Goal: Task Accomplishment & Management: Complete application form

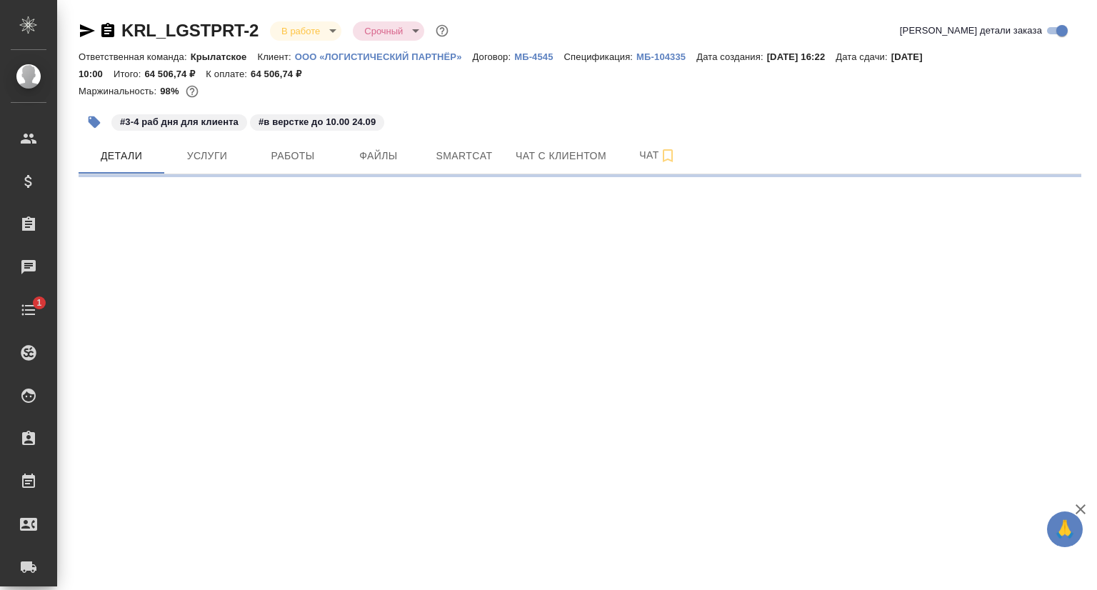
select select "RU"
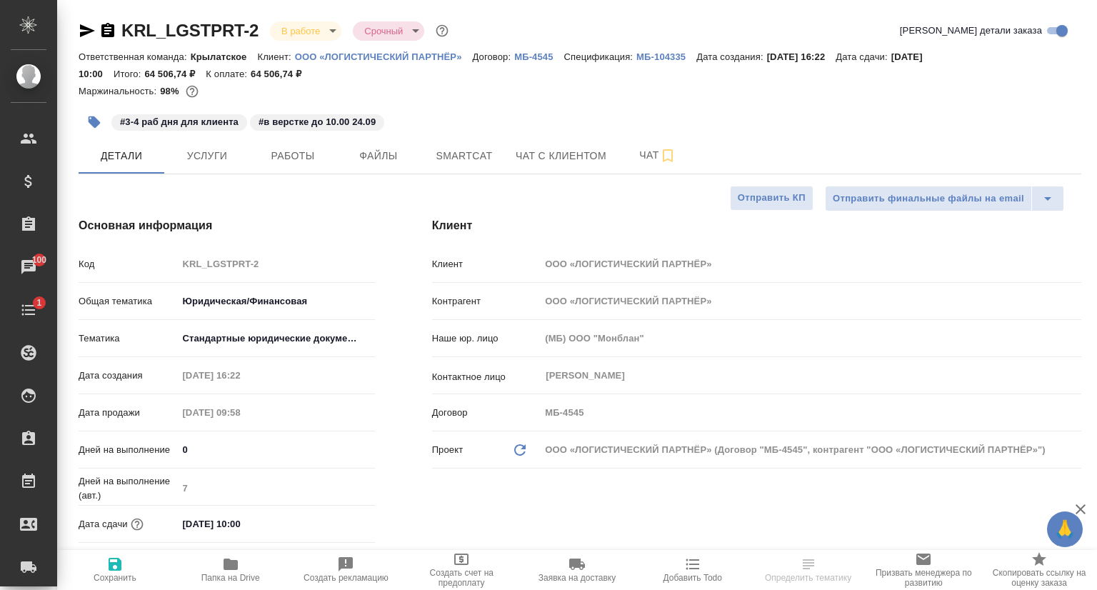
type textarea "x"
type input "[PERSON_NAME]"
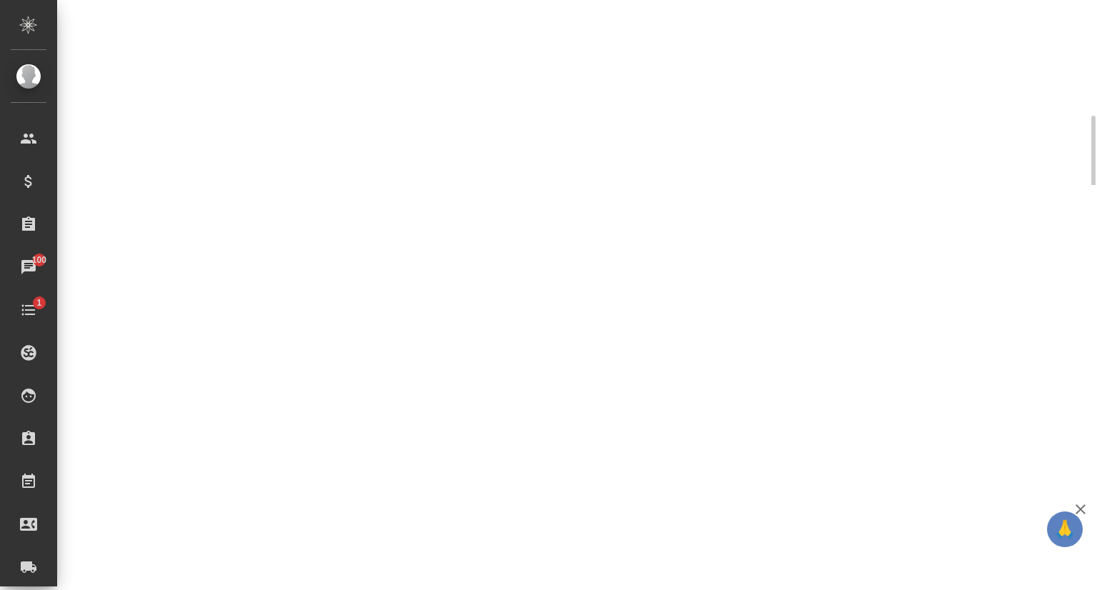
select select "RU"
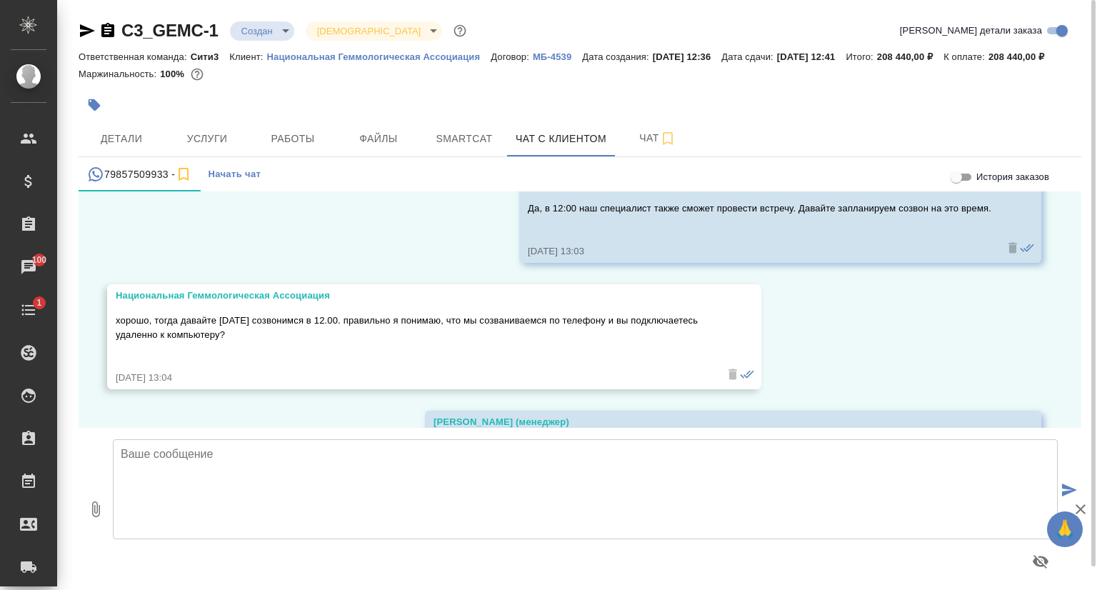
scroll to position [5488, 0]
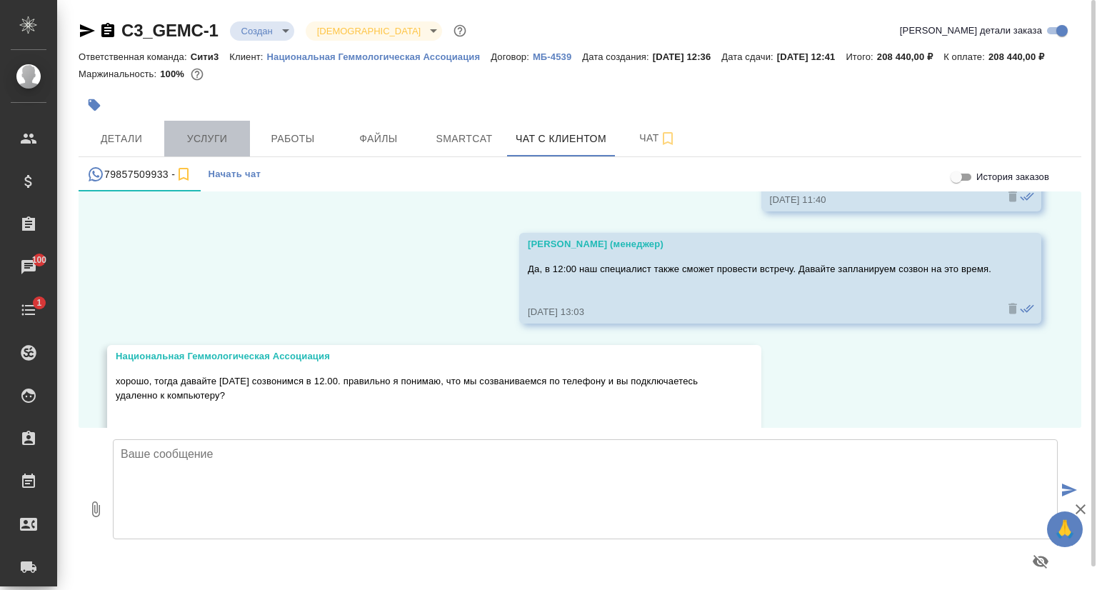
click at [201, 148] on span "Услуги" at bounding box center [207, 139] width 69 height 18
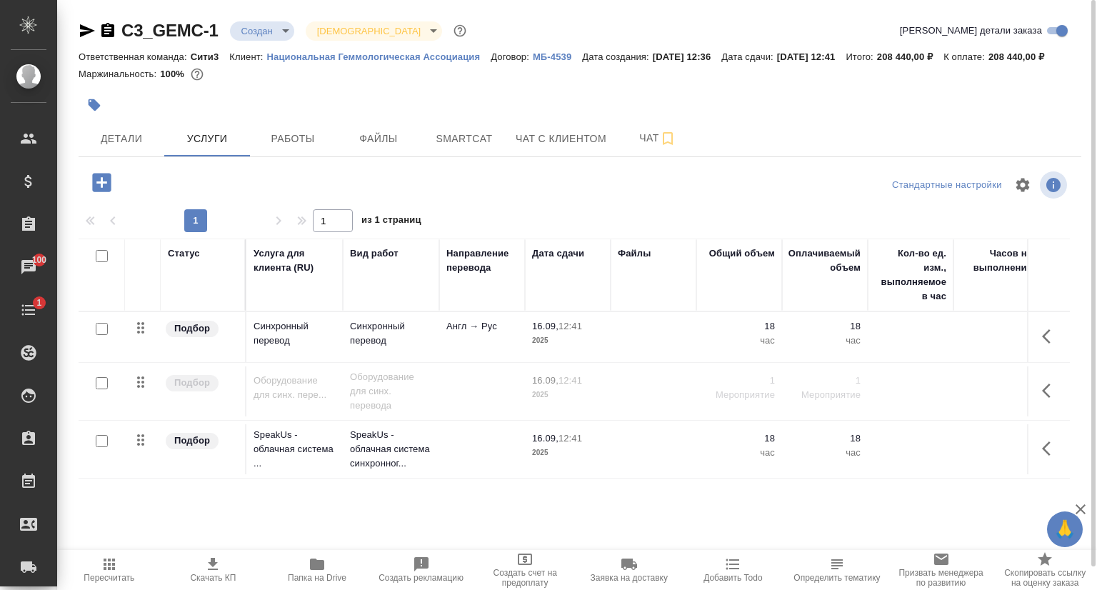
click at [209, 563] on icon "button" at bounding box center [212, 563] width 17 height 17
